Goal: Transaction & Acquisition: Purchase product/service

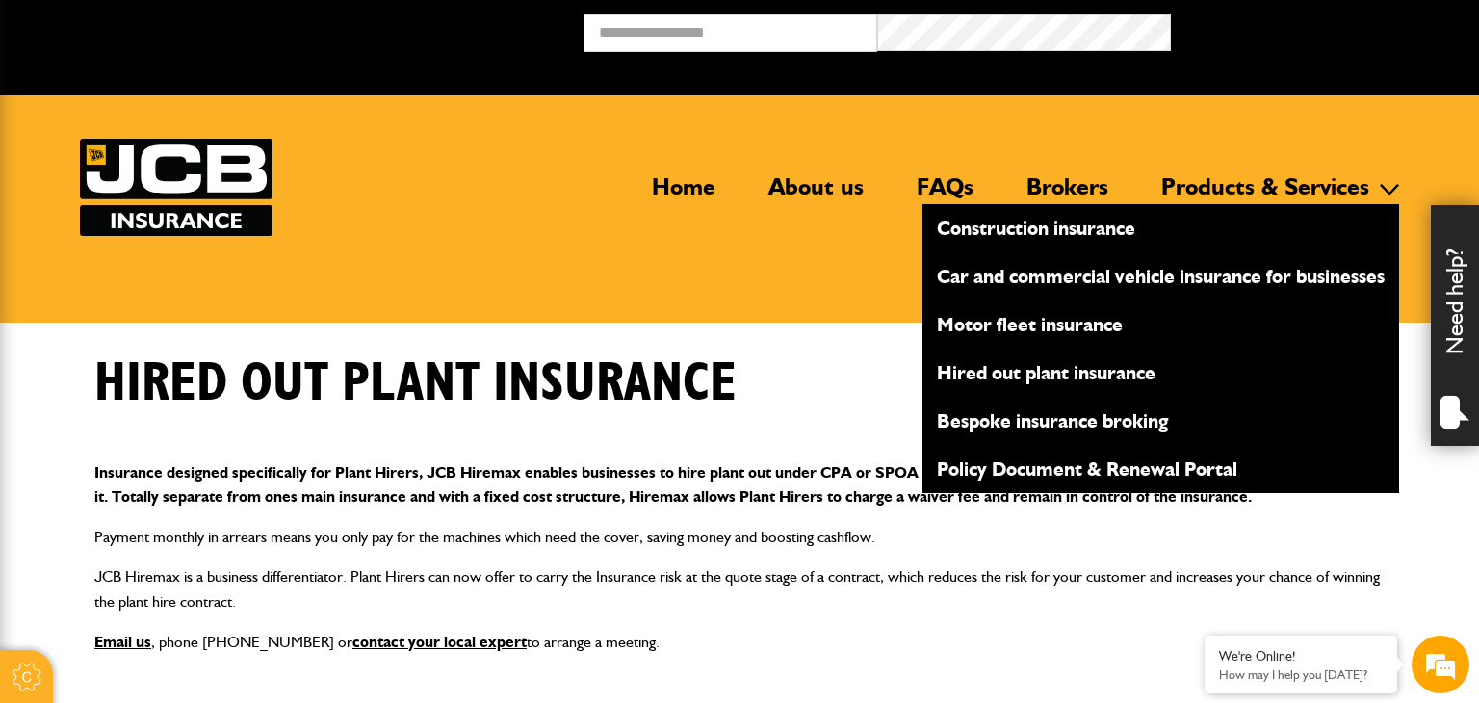
click at [1098, 369] on link "Hired out plant insurance" at bounding box center [1160, 372] width 477 height 33
click at [1052, 222] on link "Construction insurance" at bounding box center [1160, 228] width 477 height 33
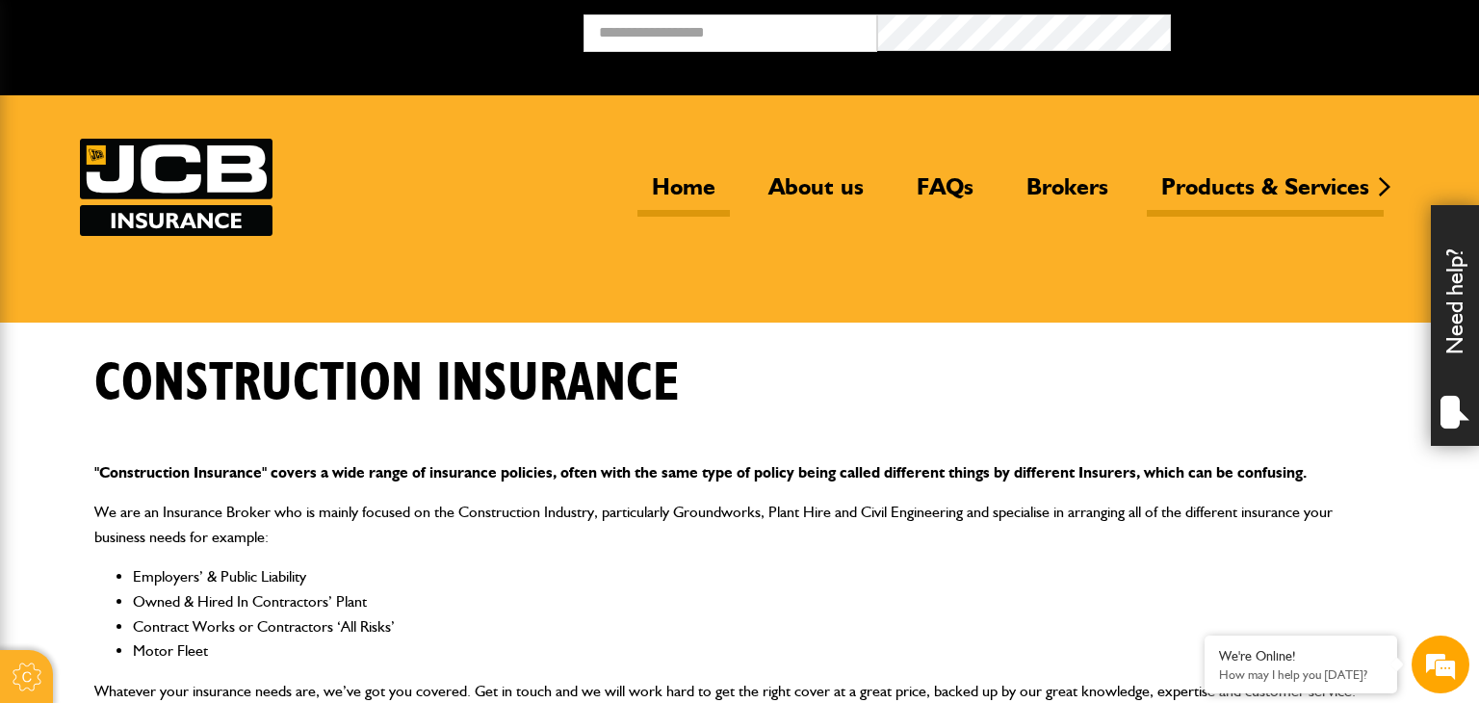
click at [678, 181] on link "Home" at bounding box center [683, 194] width 92 height 44
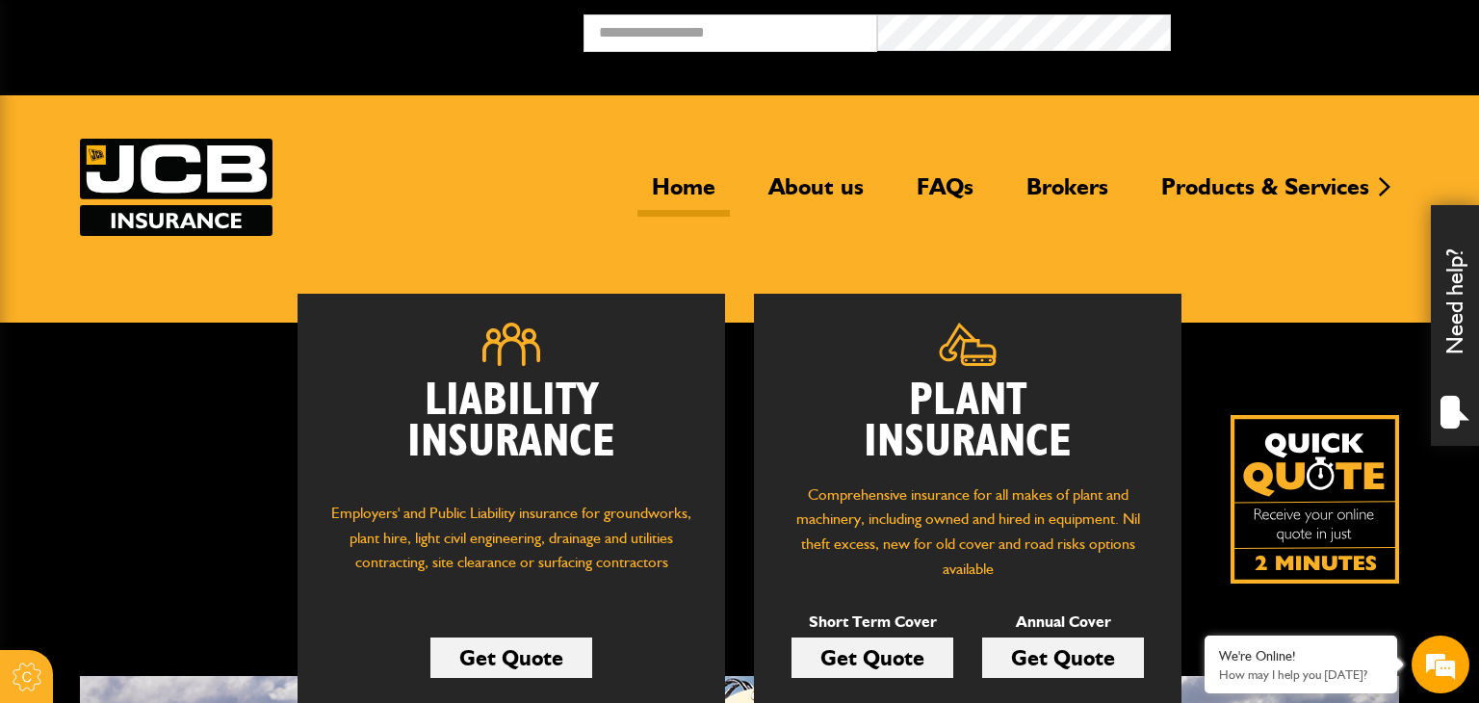
click at [887, 659] on link "Get Quote" at bounding box center [872, 657] width 162 height 40
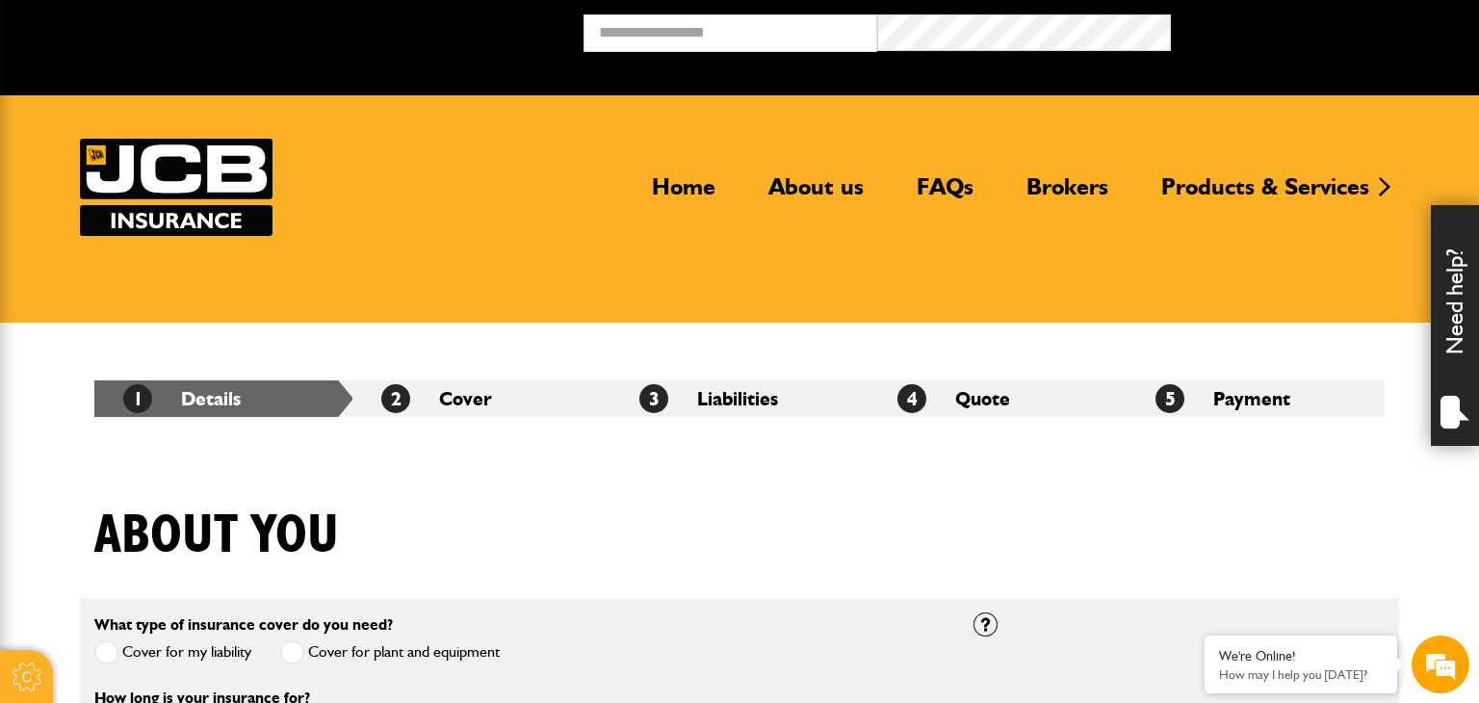
click at [499, 572] on div "About you" at bounding box center [739, 549] width 1319 height 93
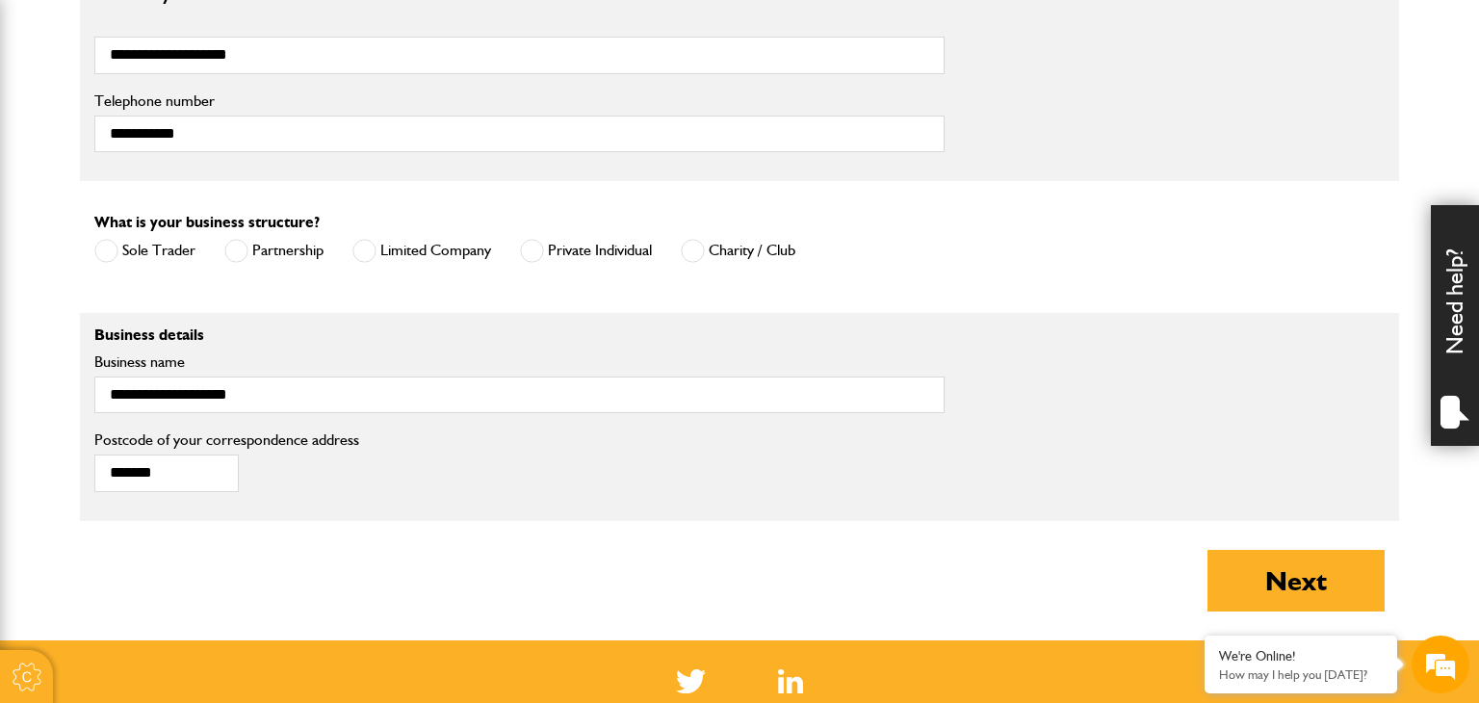
scroll to position [1194, 0]
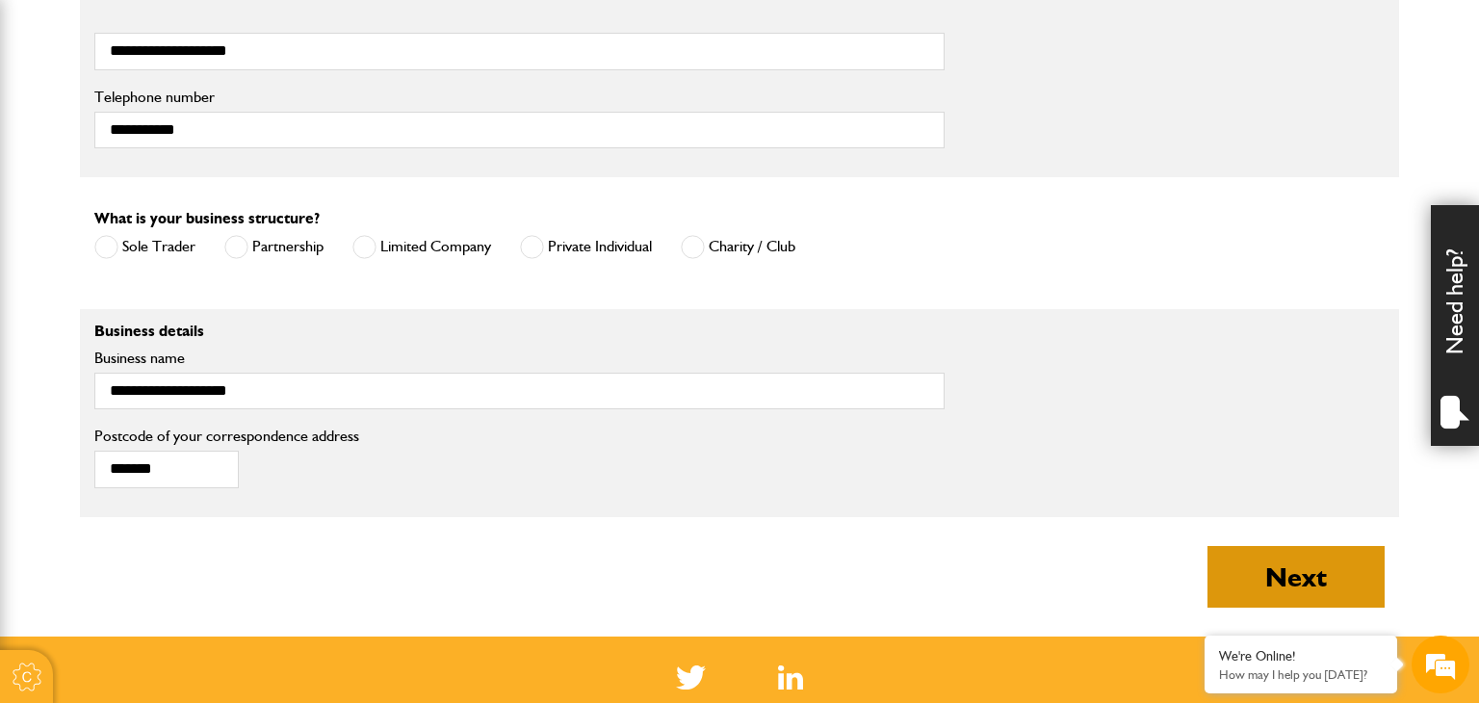
click at [1292, 580] on button "Next" at bounding box center [1295, 577] width 177 height 62
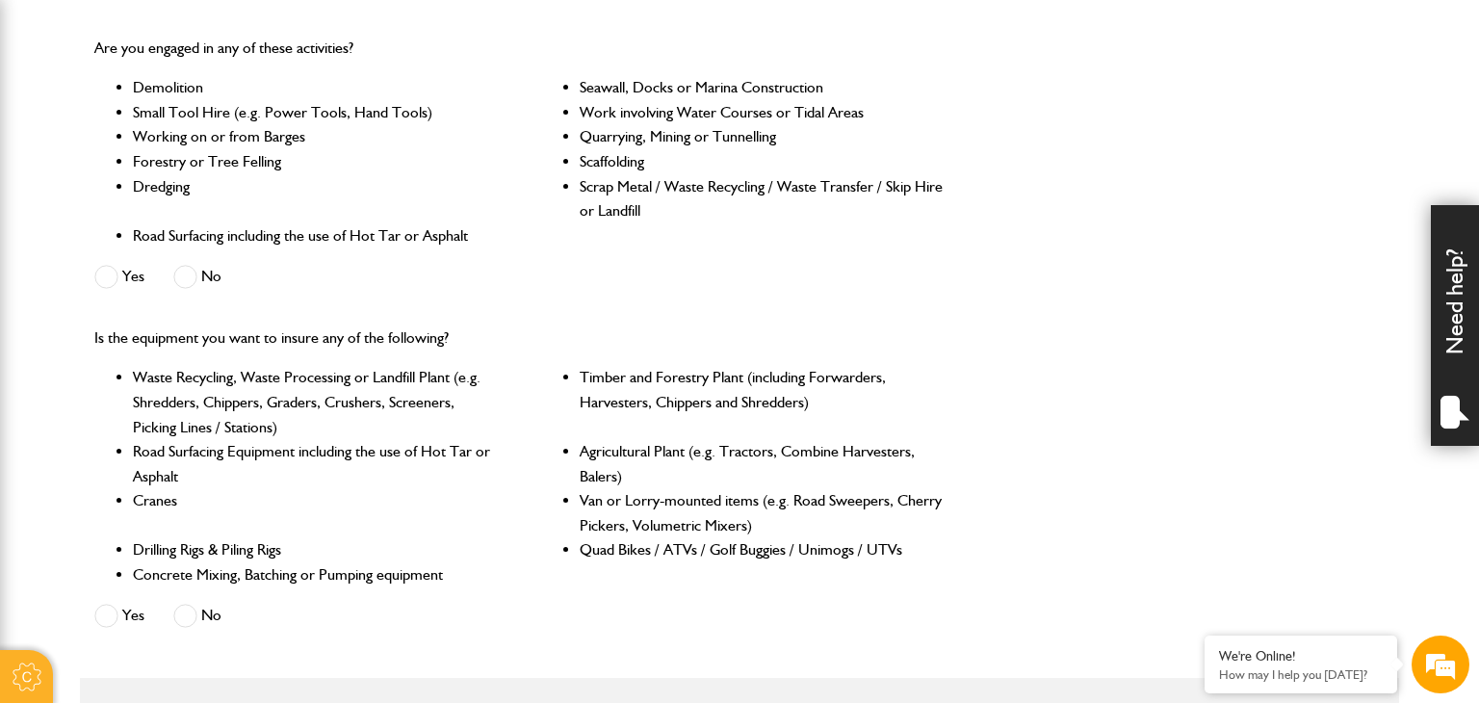
scroll to position [616, 0]
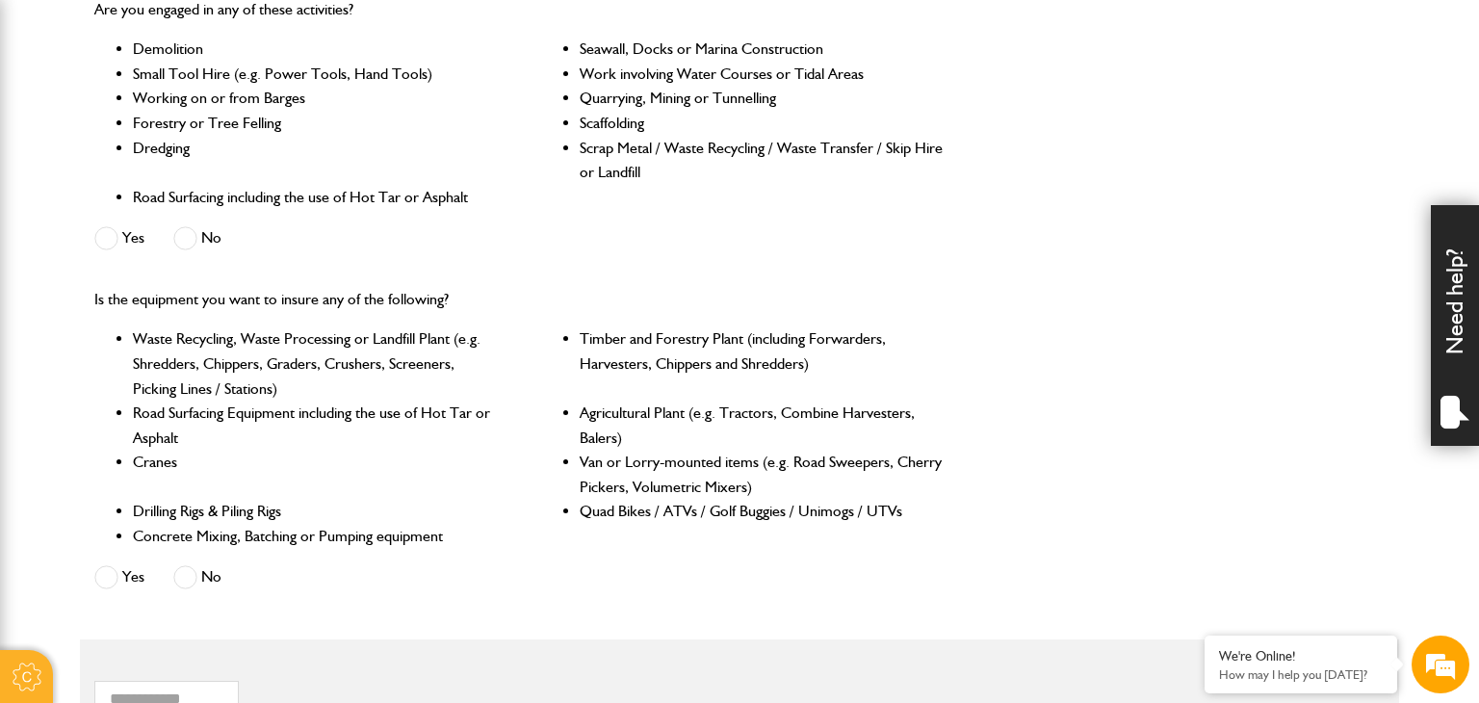
click at [185, 230] on span at bounding box center [185, 238] width 24 height 24
click at [108, 585] on span at bounding box center [106, 577] width 24 height 24
click at [564, 543] on ul "Waste Recycling, Waste Processing or Landfill Plant (e.g. Shredders, Chippers, …" at bounding box center [519, 436] width 850 height 221
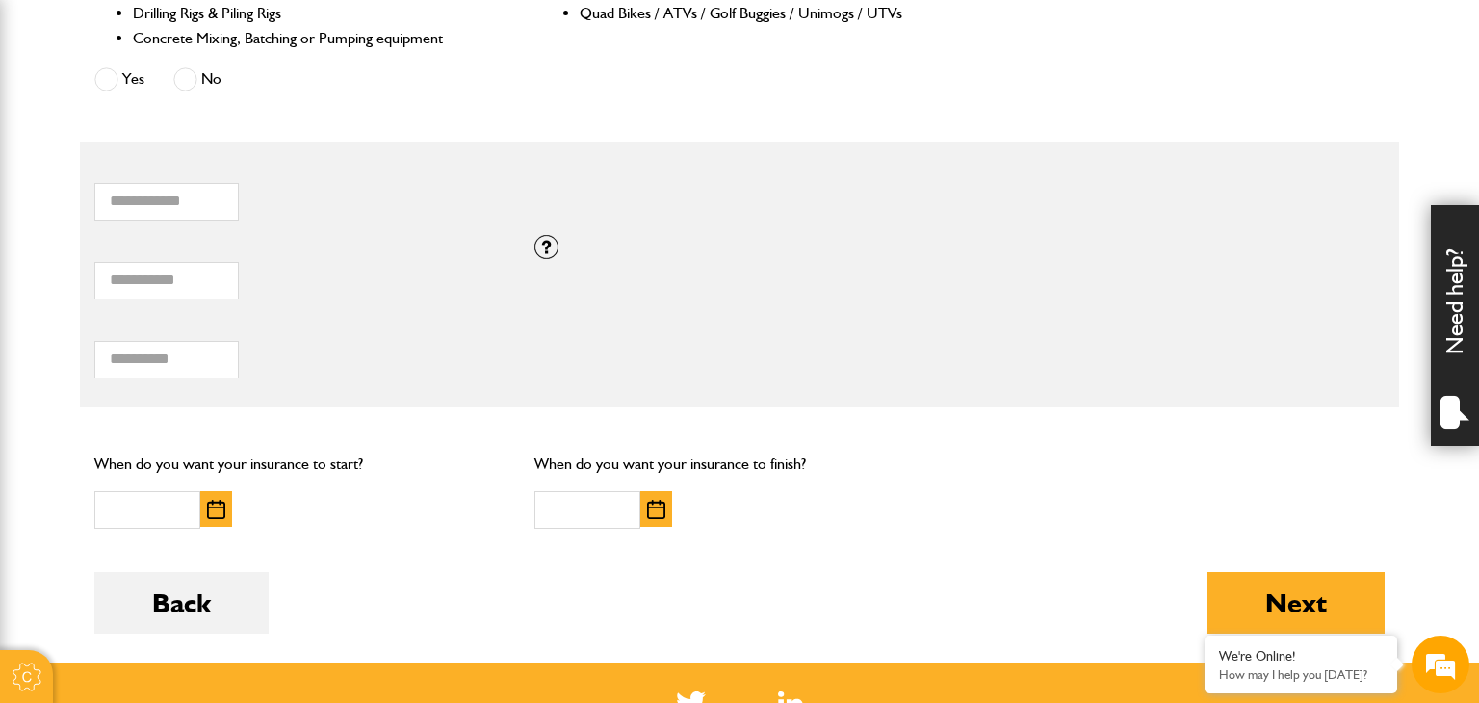
scroll to position [1117, 0]
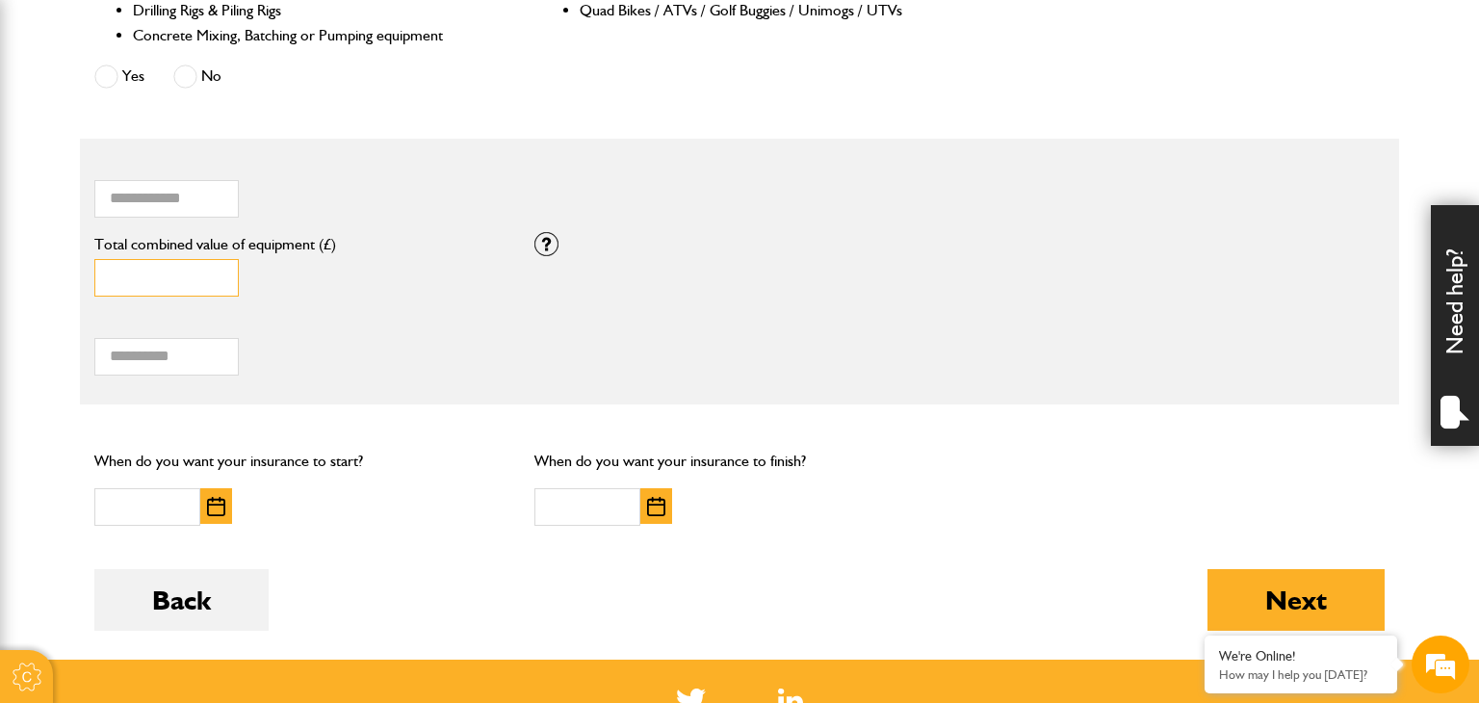
click at [142, 283] on input "*" at bounding box center [166, 278] width 144 height 38
type input "*****"
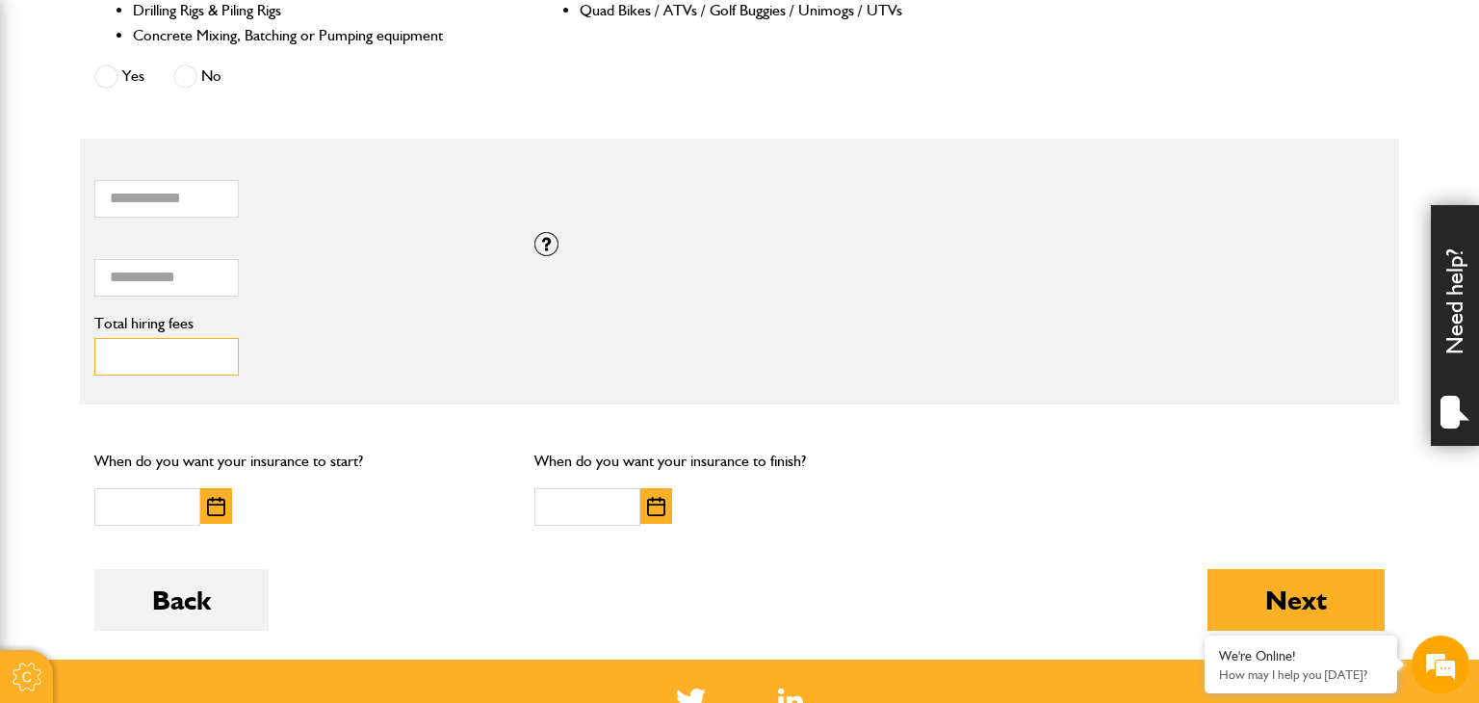
click at [160, 369] on input "Total hiring fees" at bounding box center [166, 357] width 144 height 38
type input "****"
click at [204, 503] on button "button" at bounding box center [216, 506] width 32 height 36
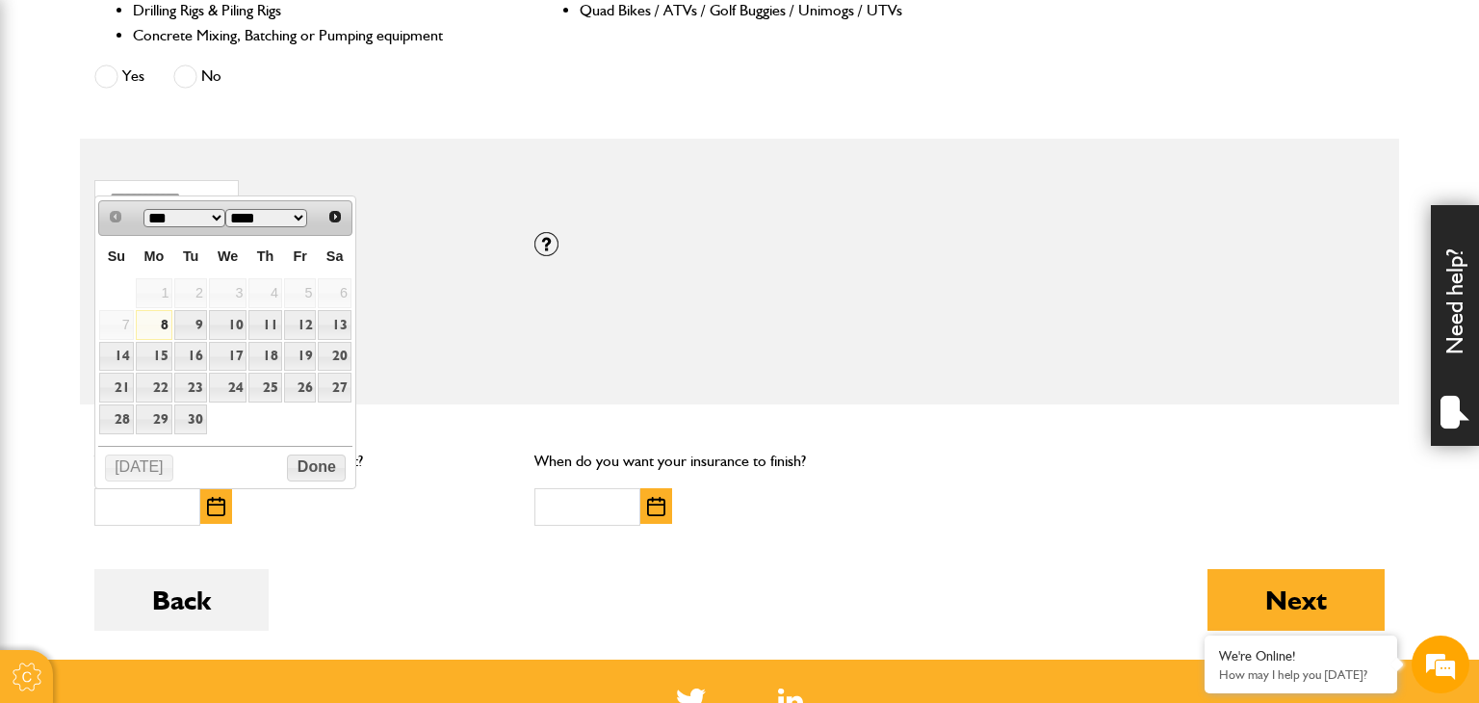
click at [165, 322] on link "8" at bounding box center [155, 325] width 38 height 30
type input "**********"
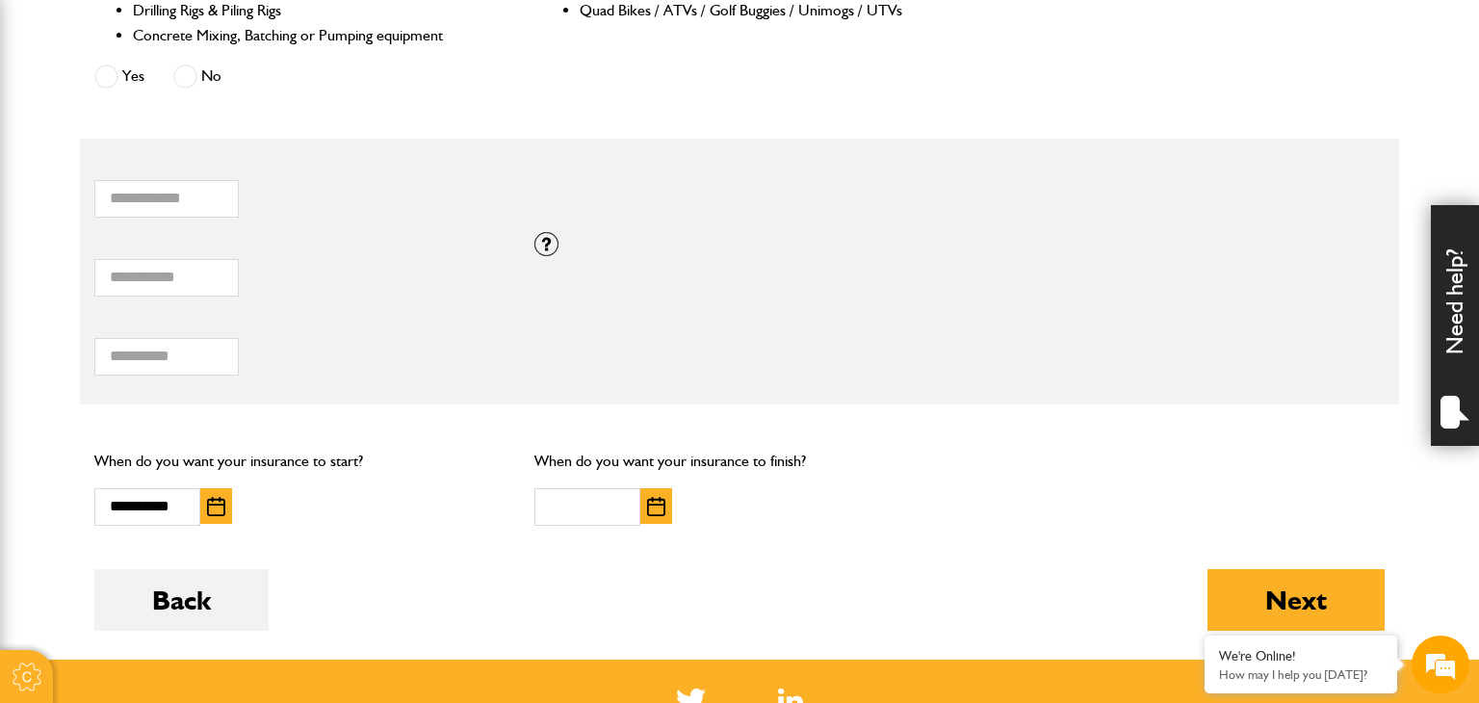
click at [650, 515] on button "button" at bounding box center [656, 506] width 32 height 36
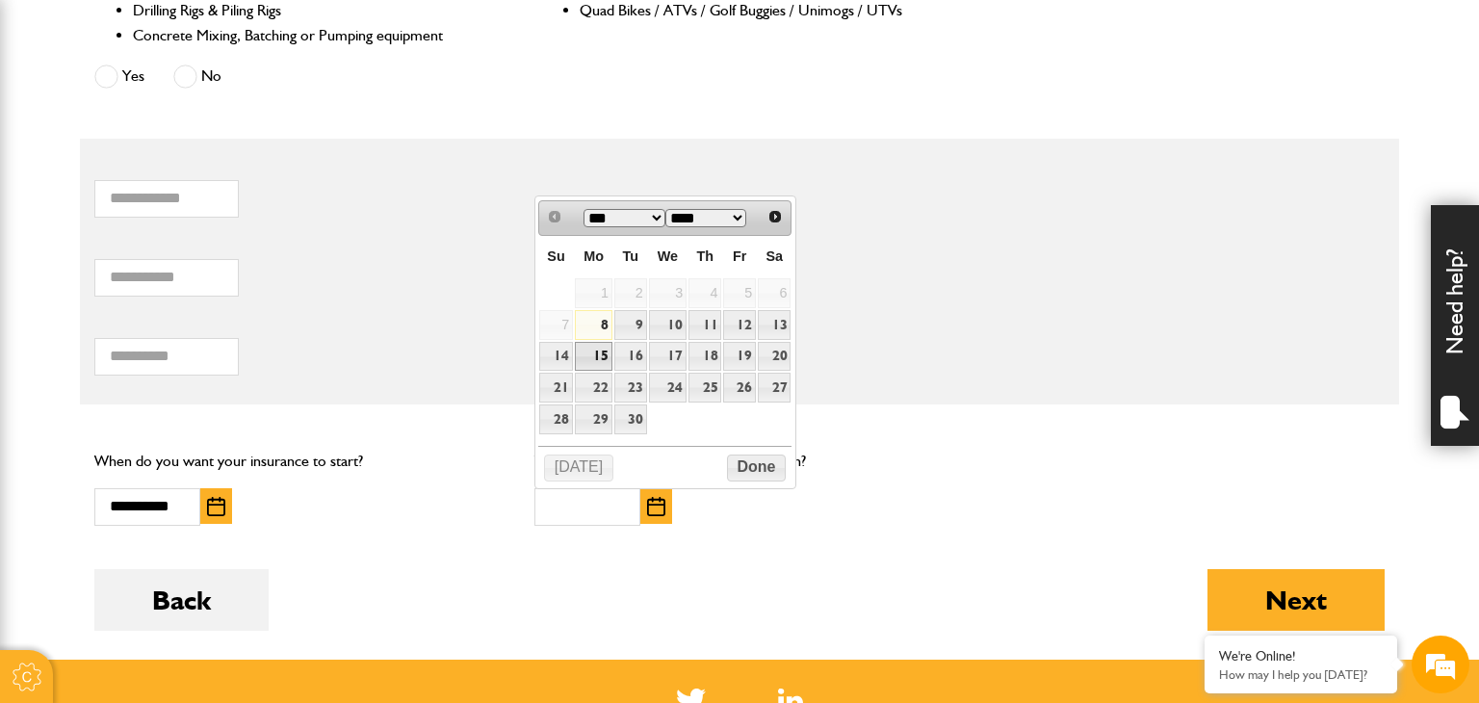
click at [604, 355] on link "15" at bounding box center [594, 357] width 38 height 30
type input "**********"
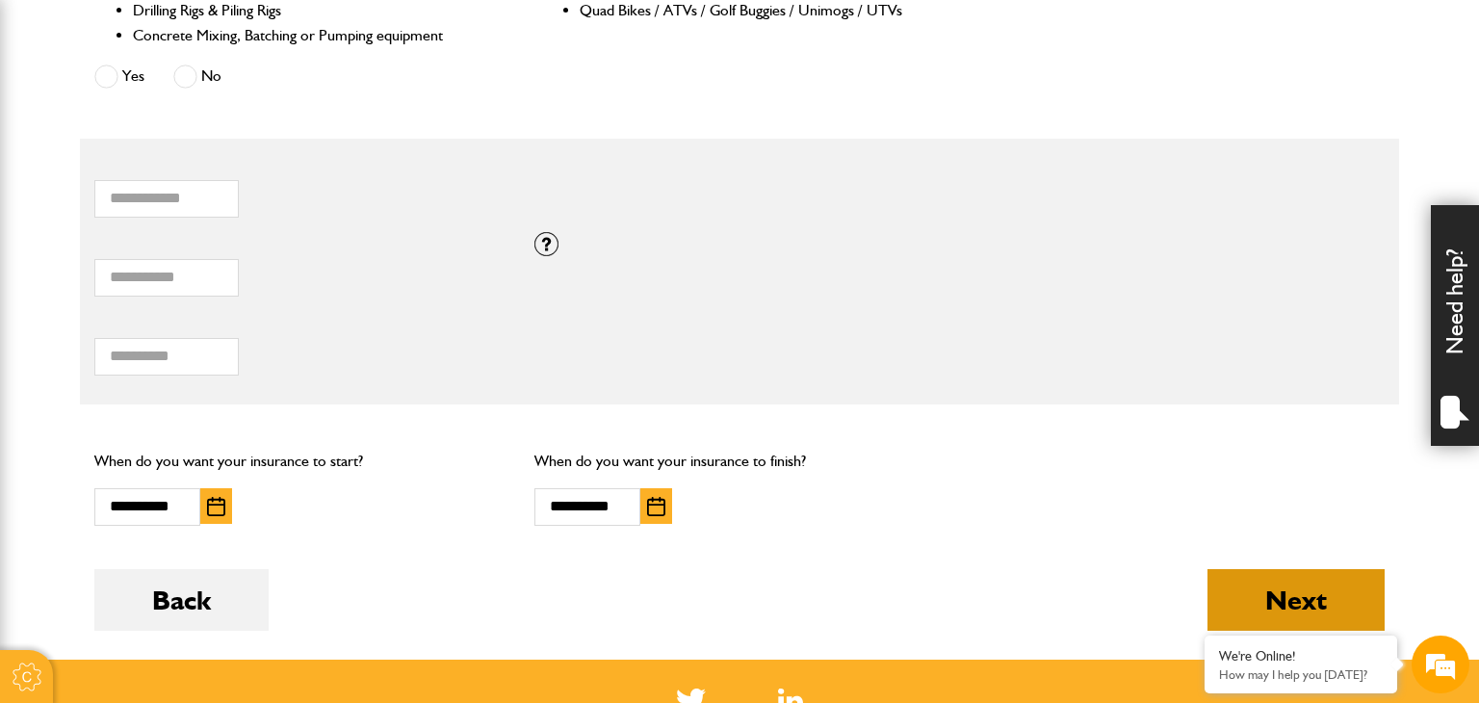
click at [1330, 600] on button "Next" at bounding box center [1295, 600] width 177 height 62
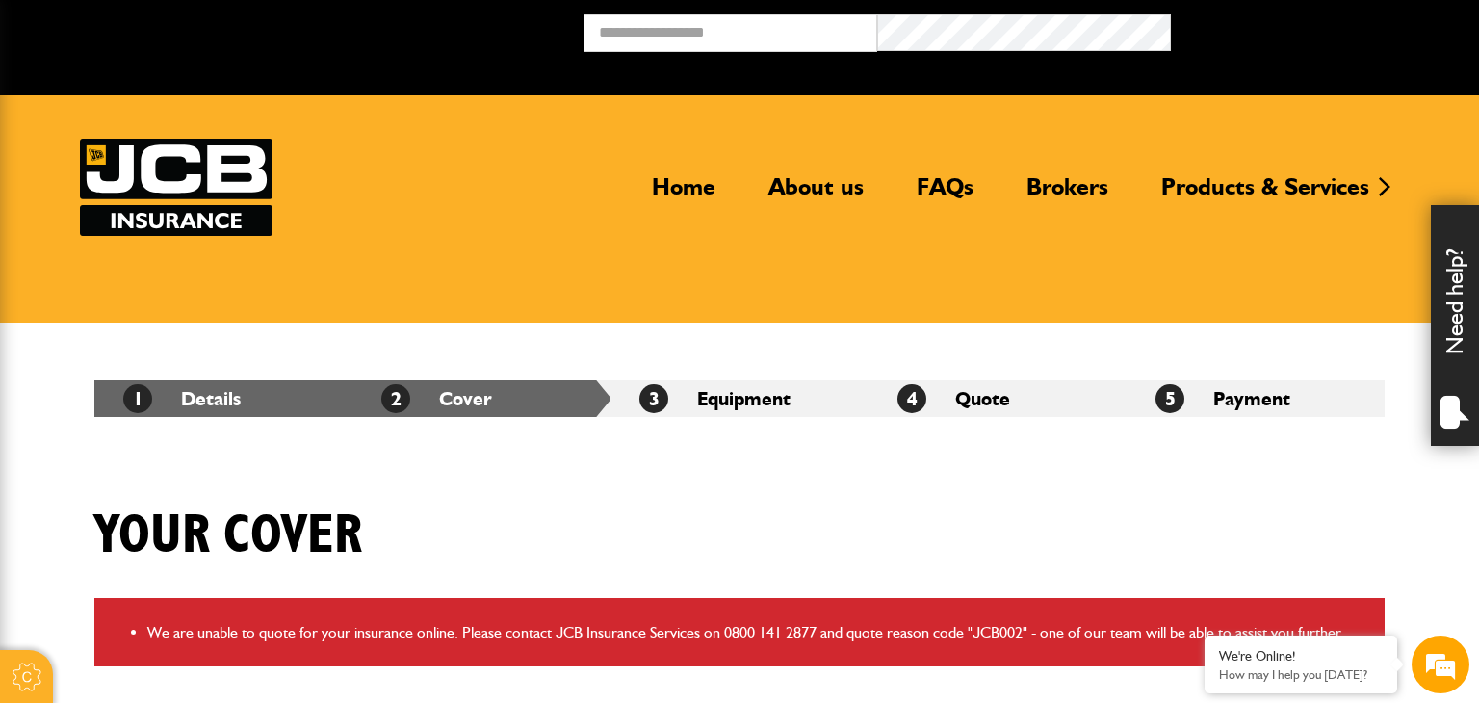
click at [893, 542] on div "Your cover" at bounding box center [739, 549] width 1319 height 93
